Goal: Information Seeking & Learning: Learn about a topic

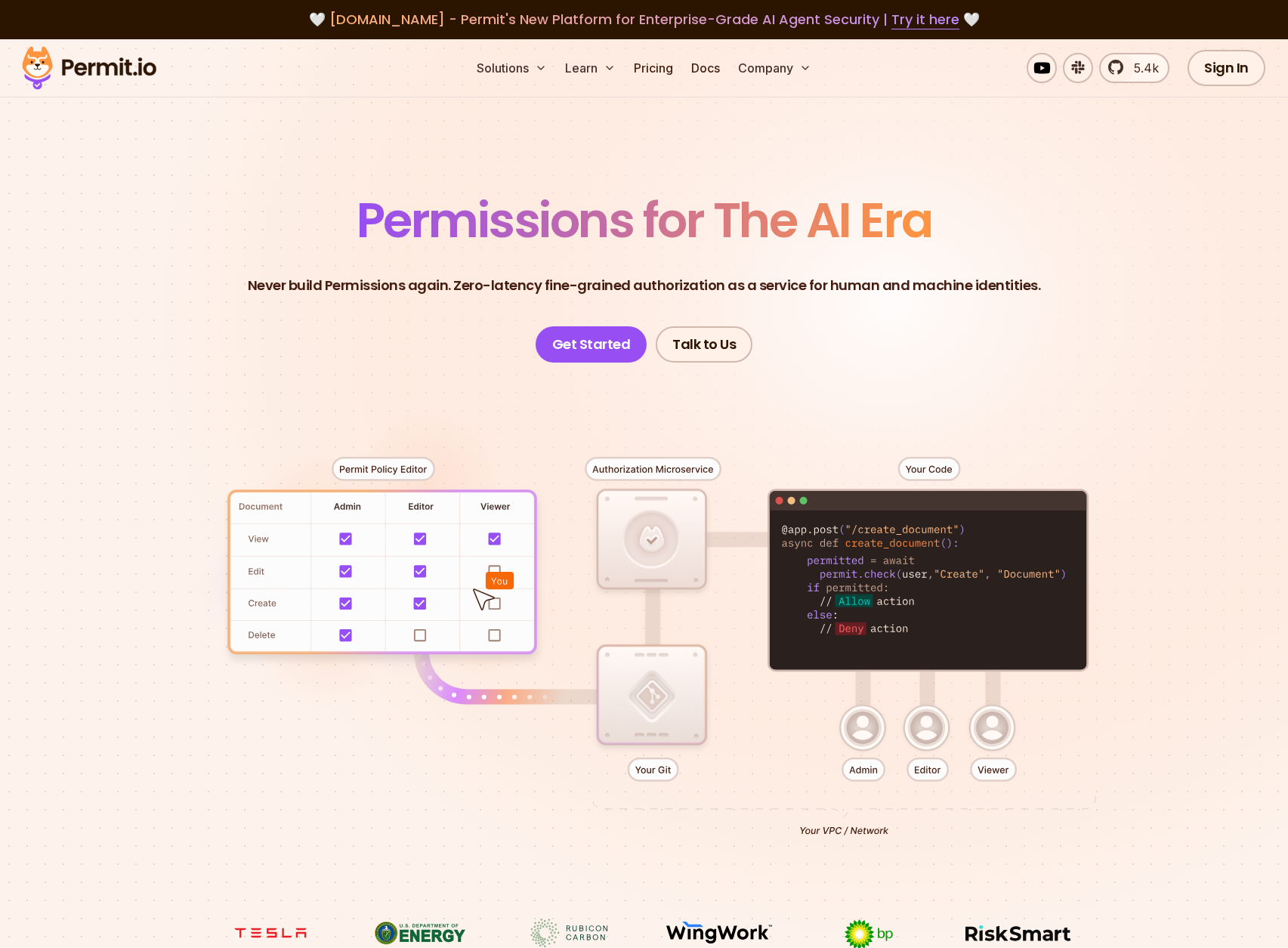
click at [545, 169] on section "Permissions for The AI Era Never build Permissions again. Zero-latency fine-gra…" at bounding box center [644, 537] width 1288 height 996
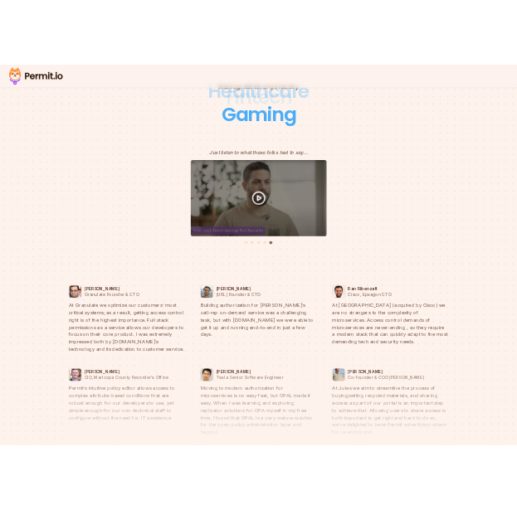
scroll to position [8599, 0]
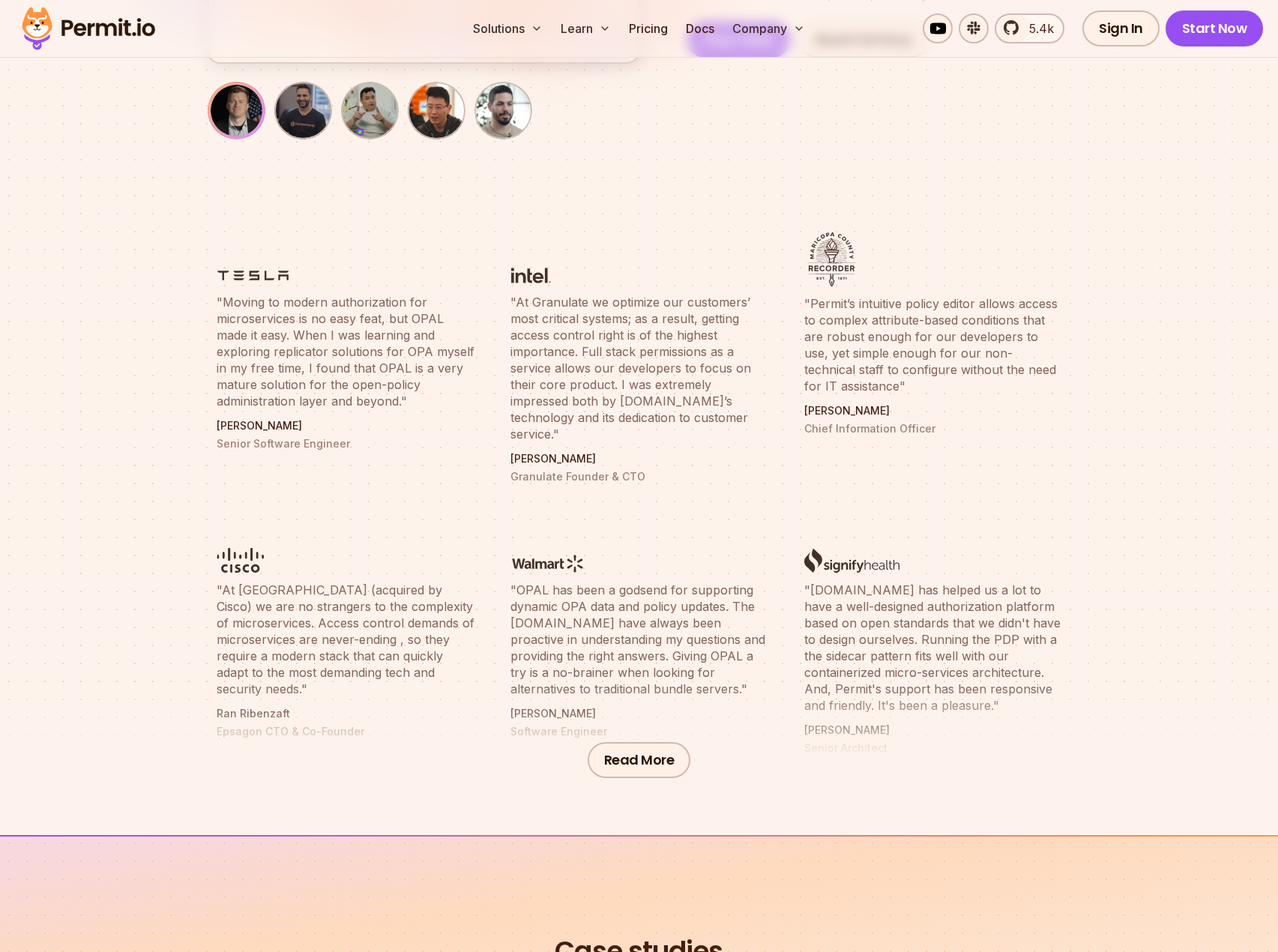
scroll to position [375, 0]
click at [654, 770] on button "Read More" at bounding box center [639, 760] width 104 height 36
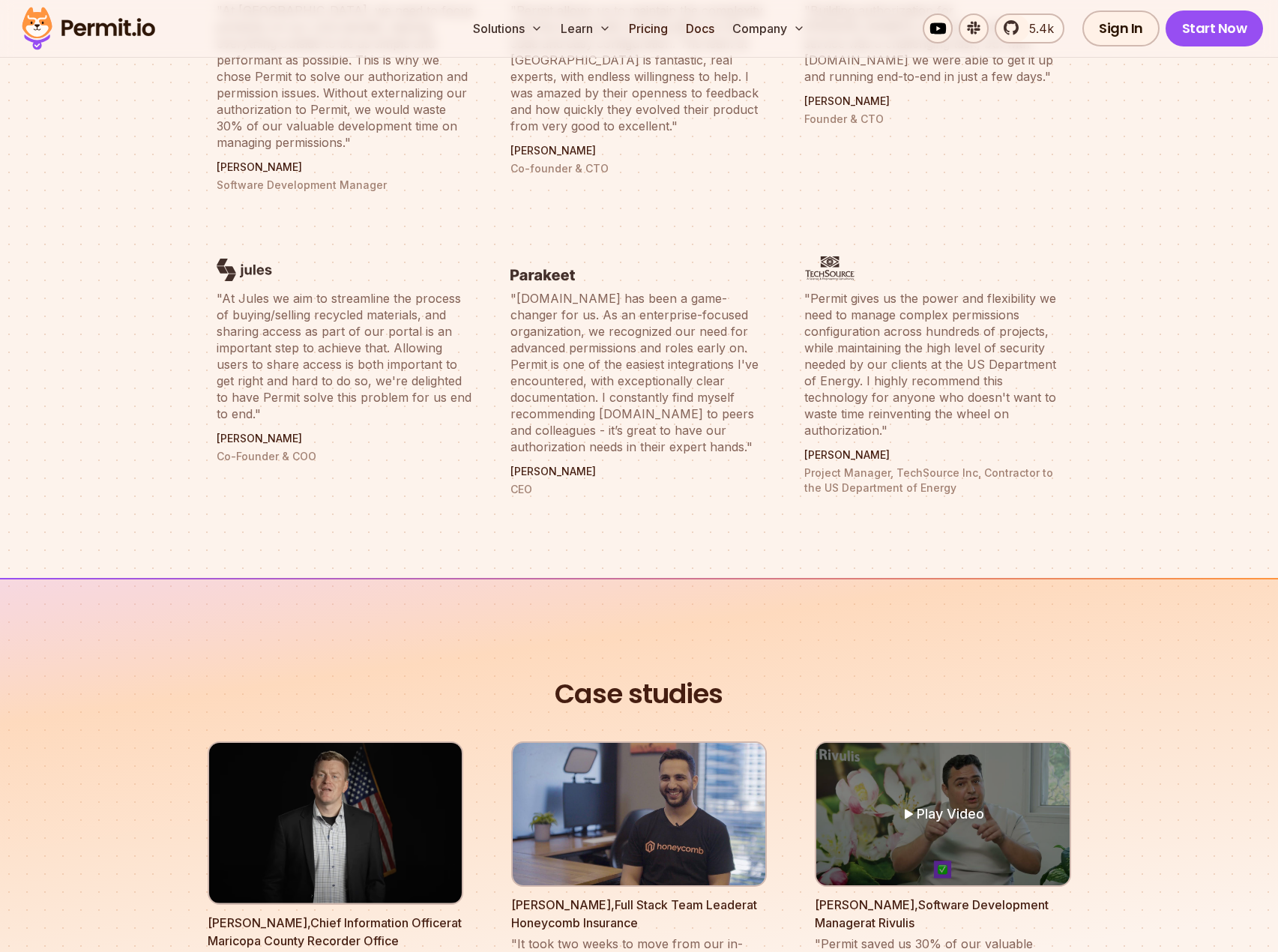
scroll to position [1349, 0]
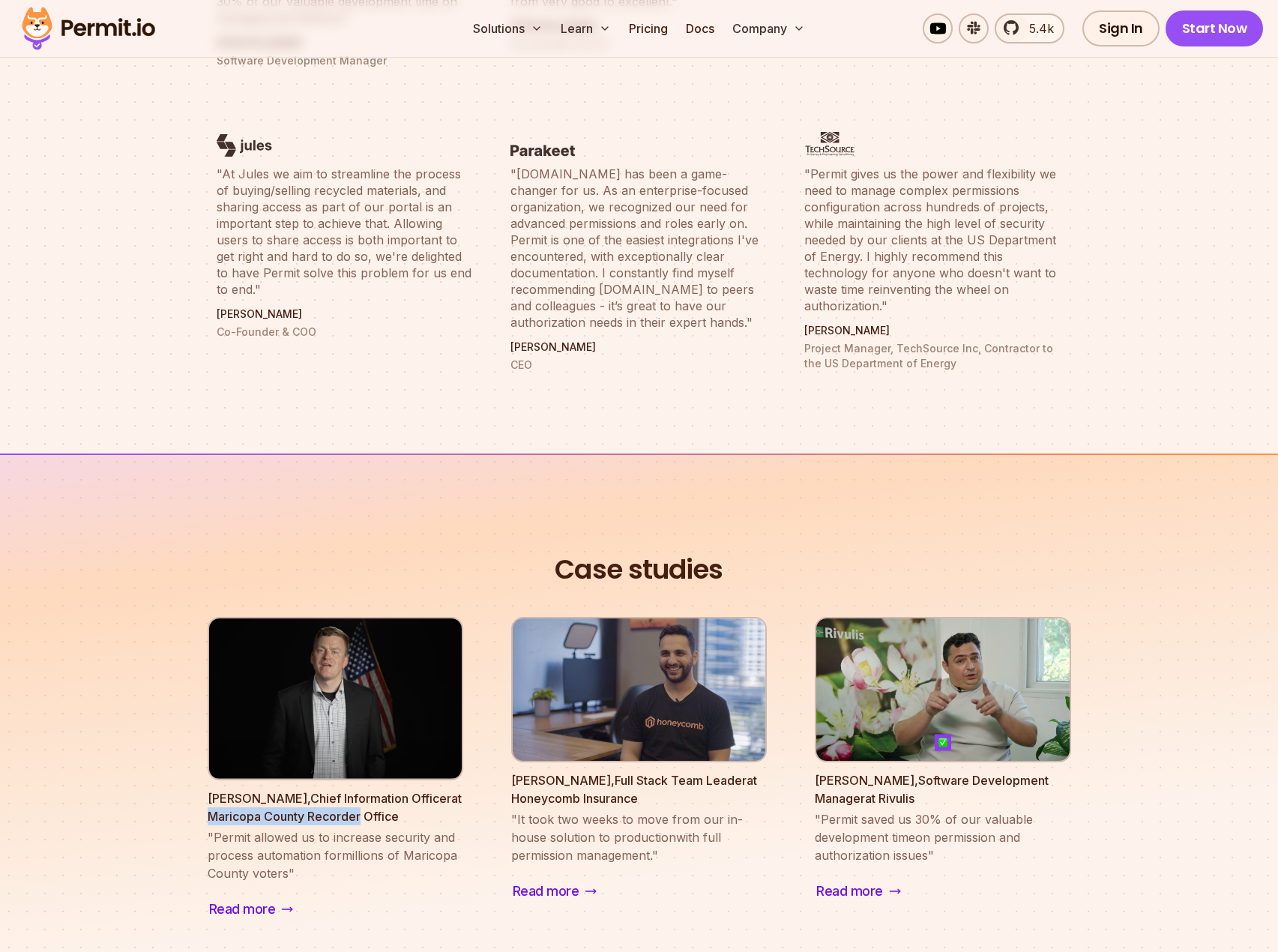
drag, startPoint x: 194, startPoint y: 798, endPoint x: 359, endPoint y: 801, distance: 165.0
click at [359, 801] on section "Case studies Play Video Nate Young , Chief Information Officer at Maricopa Coun…" at bounding box center [639, 882] width 1278 height 857
copy p "Maricopa County Recorder"
click at [130, 31] on img at bounding box center [89, 28] width 147 height 51
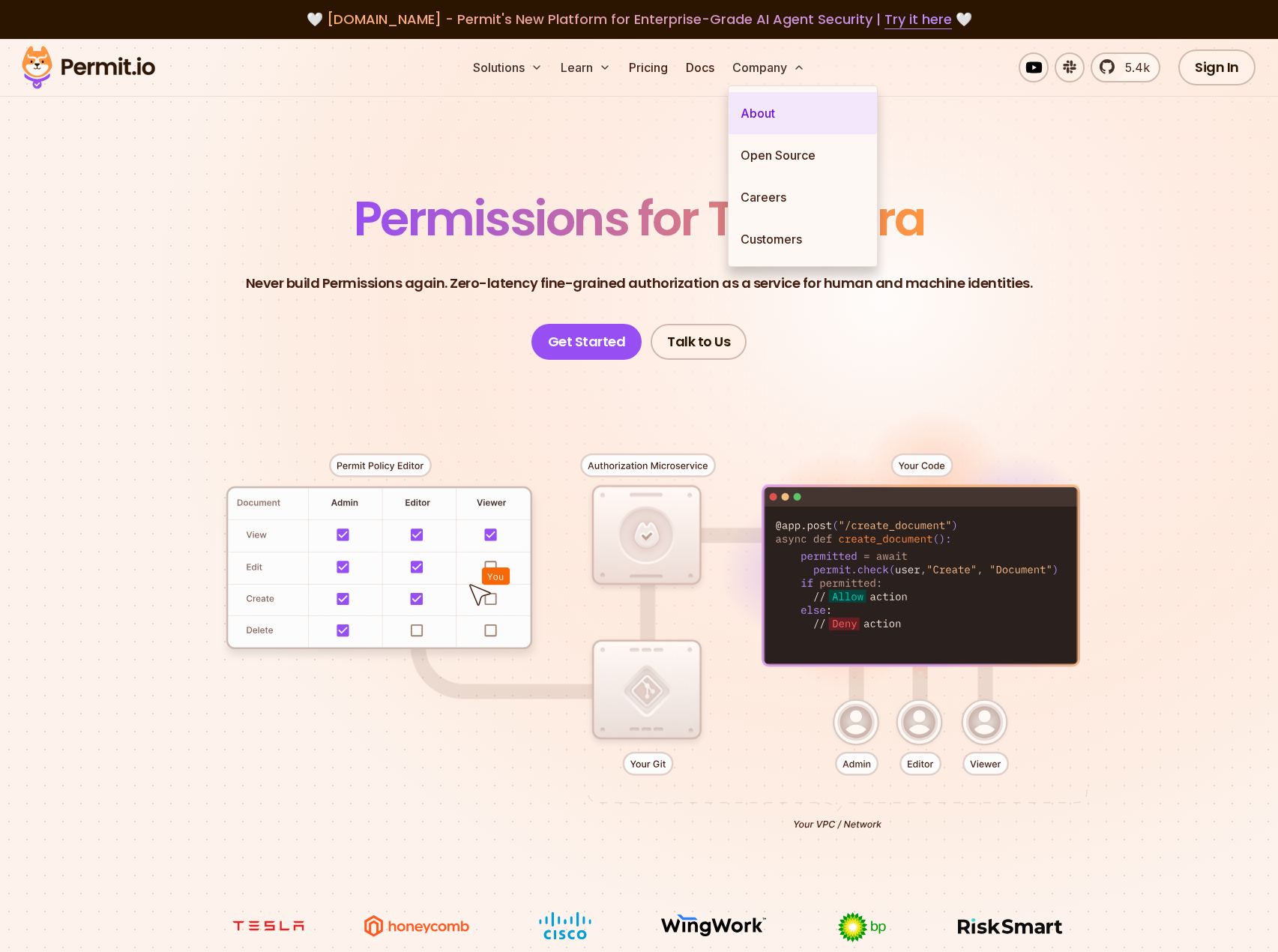
click at [760, 114] on link "About" at bounding box center [803, 113] width 148 height 42
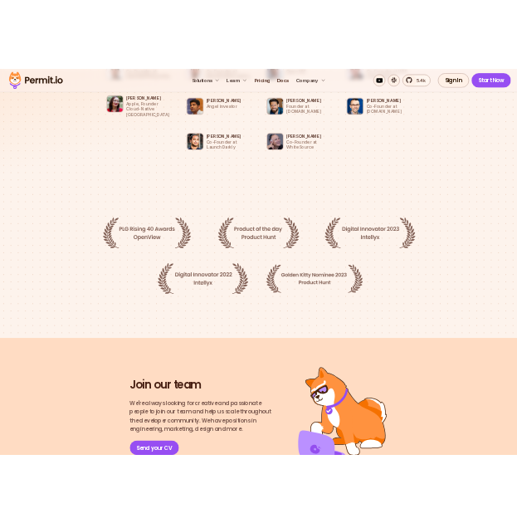
scroll to position [1743, 0]
